Goal: Task Accomplishment & Management: Manage account settings

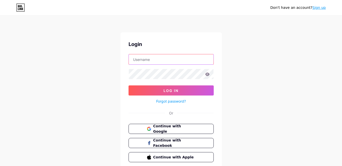
type input "[EMAIL_ADDRESS][DOMAIN_NAME]"
click at [169, 102] on link "Forgot password?" at bounding box center [171, 101] width 30 height 5
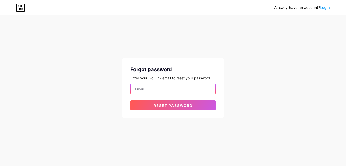
type input "[EMAIL_ADDRESS][DOMAIN_NAME]"
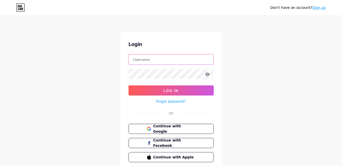
type input "[EMAIL_ADDRESS][DOMAIN_NAME]"
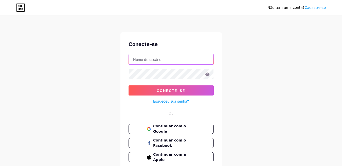
type input "[EMAIL_ADDRESS][DOMAIN_NAME]"
